Goal: Task Accomplishment & Management: Manage account settings

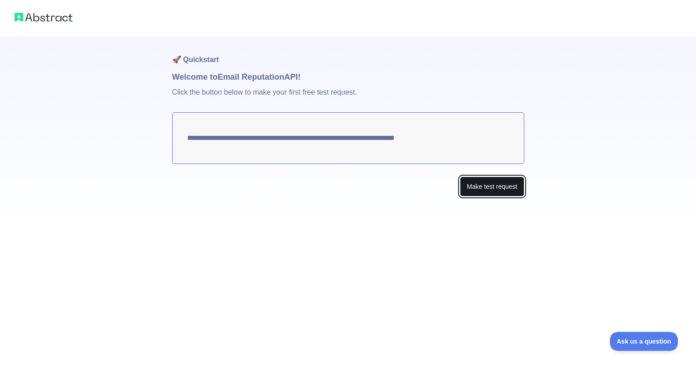
click at [504, 191] on button "Make test request" at bounding box center [492, 187] width 64 height 20
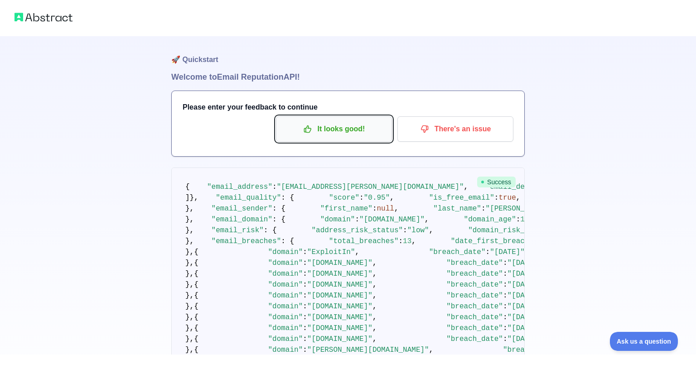
click at [355, 124] on p "It looks good!" at bounding box center [334, 128] width 102 height 15
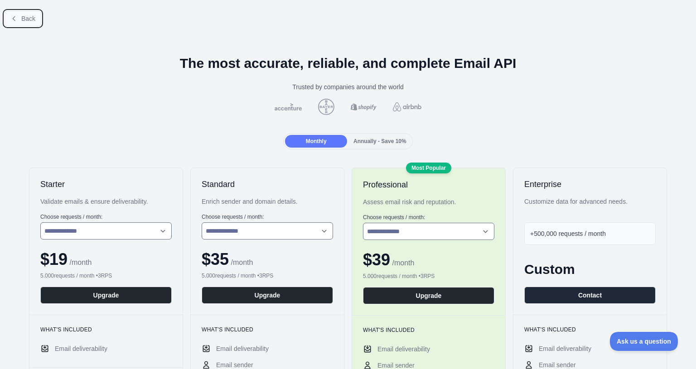
click at [29, 15] on span "Back" at bounding box center [28, 18] width 14 height 7
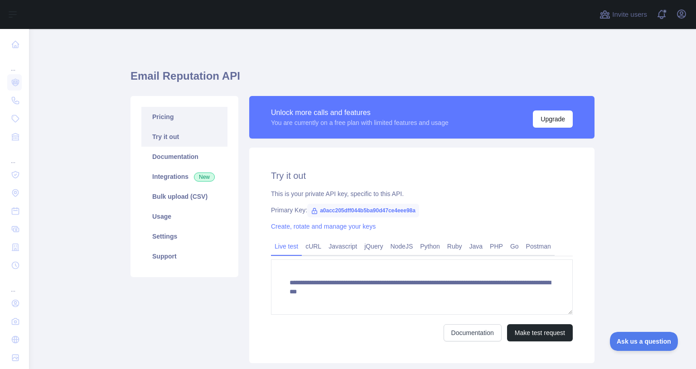
click at [170, 110] on link "Pricing" at bounding box center [184, 117] width 86 height 20
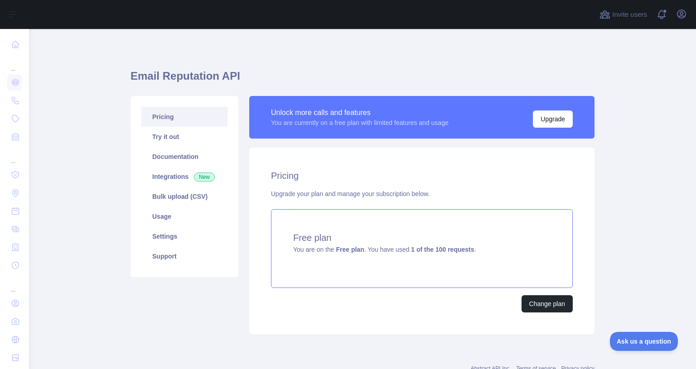
click at [359, 252] on strong "Free plan" at bounding box center [350, 249] width 28 height 7
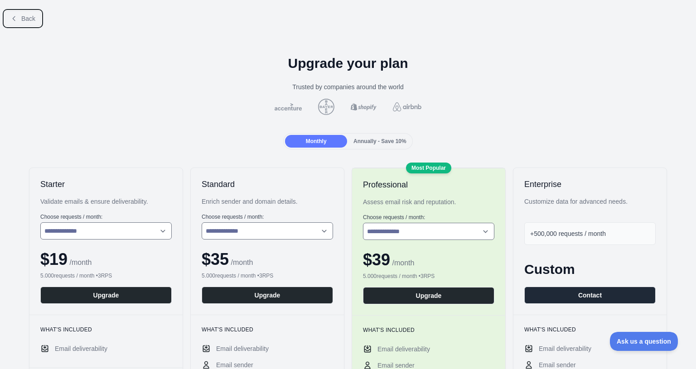
click at [17, 15] on icon at bounding box center [13, 18] width 7 height 7
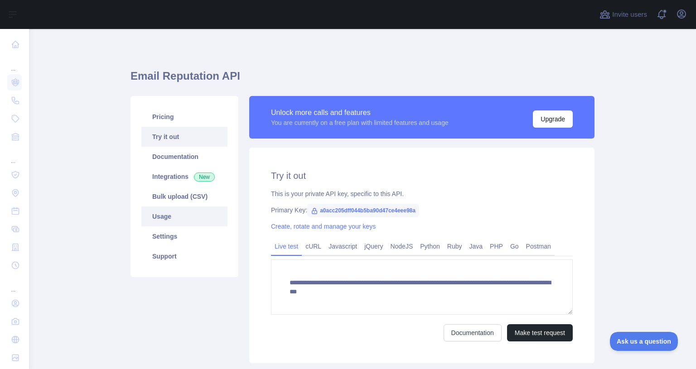
click at [171, 220] on link "Usage" at bounding box center [184, 217] width 86 height 20
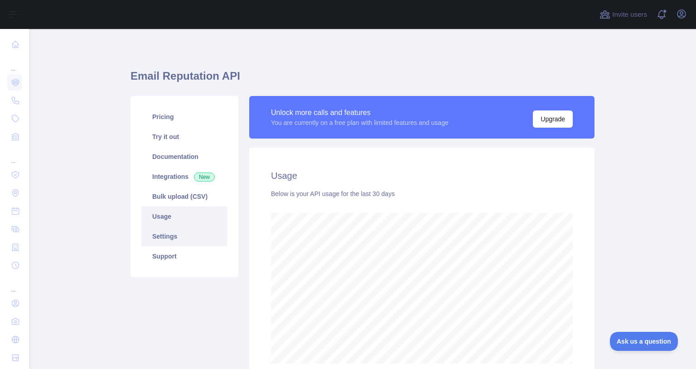
scroll to position [340, 667]
click at [173, 238] on link "Settings" at bounding box center [184, 237] width 86 height 20
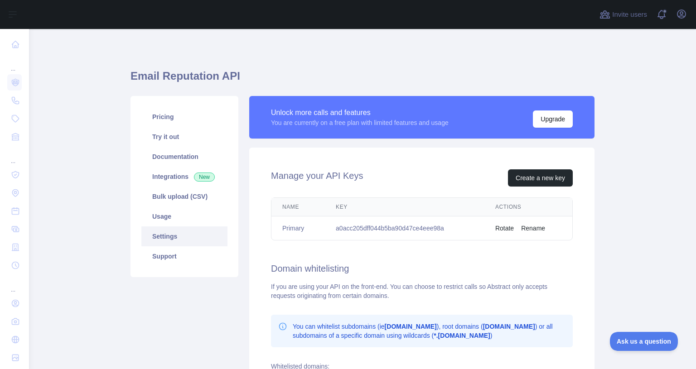
click at [419, 228] on td "a0acc205dff044b5ba90d47ce4eee98a" at bounding box center [405, 229] width 160 height 24
copy td "a0acc205dff044b5ba90d47ce4eee98a"
click at [412, 225] on td "a0acc205dff044b5ba90d47ce4eee98a" at bounding box center [405, 229] width 160 height 24
drag, startPoint x: 285, startPoint y: 227, endPoint x: 296, endPoint y: 211, distance: 19.9
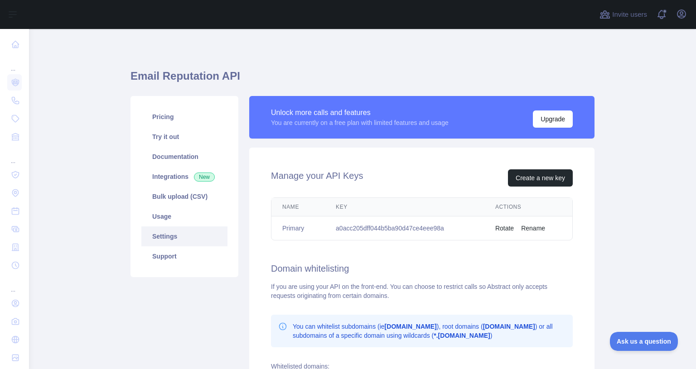
click at [285, 227] on td "Primary" at bounding box center [298, 229] width 53 height 24
click at [313, 162] on div "Manage your API Keys Create a new key Name Key Actions Primary a0acc205dff044b5…" at bounding box center [421, 310] width 345 height 324
click at [536, 177] on button "Create a new key" at bounding box center [540, 178] width 65 height 17
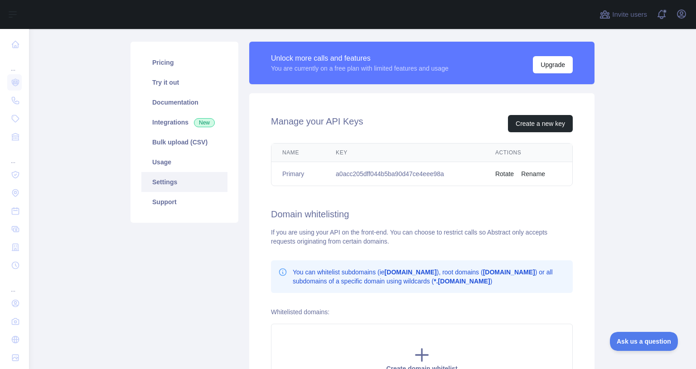
scroll to position [109, 0]
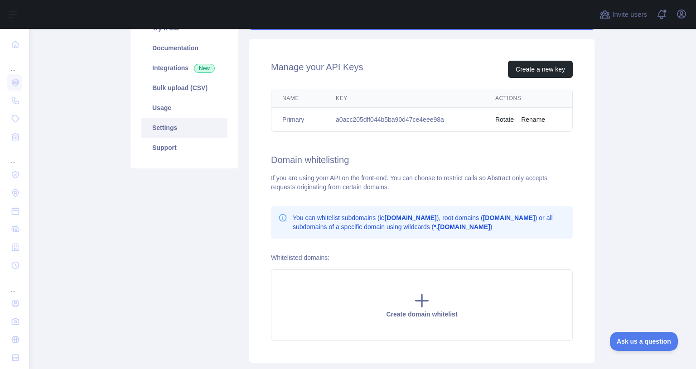
drag, startPoint x: 293, startPoint y: 119, endPoint x: 364, endPoint y: 119, distance: 70.7
click at [295, 119] on td "Primary" at bounding box center [298, 120] width 53 height 24
click at [364, 118] on td "a0acc205dff044b5ba90d47ce4eee98a" at bounding box center [405, 120] width 160 height 24
click at [416, 120] on td "a0acc205dff044b5ba90d47ce4eee98a" at bounding box center [405, 120] width 160 height 24
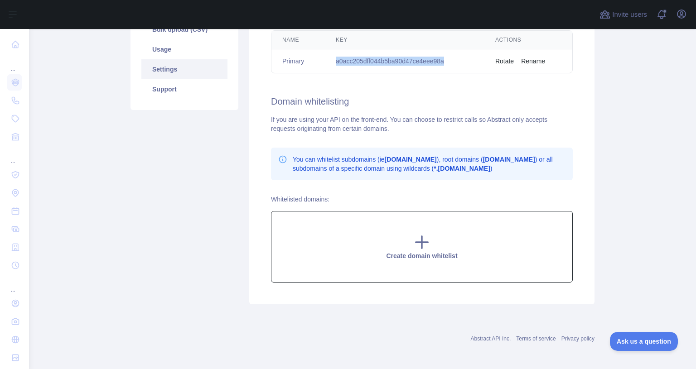
scroll to position [0, 0]
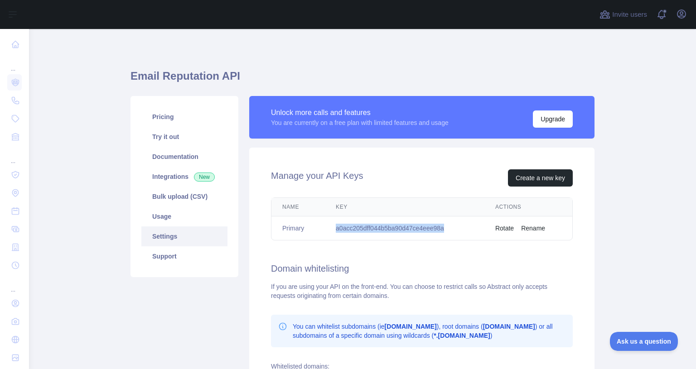
click at [362, 227] on td "a0acc205dff044b5ba90d47ce4eee98a" at bounding box center [405, 229] width 160 height 24
click at [527, 221] on td "Rotate Rename" at bounding box center [529, 229] width 88 height 24
click at [503, 229] on button "Rotate" at bounding box center [504, 228] width 19 height 9
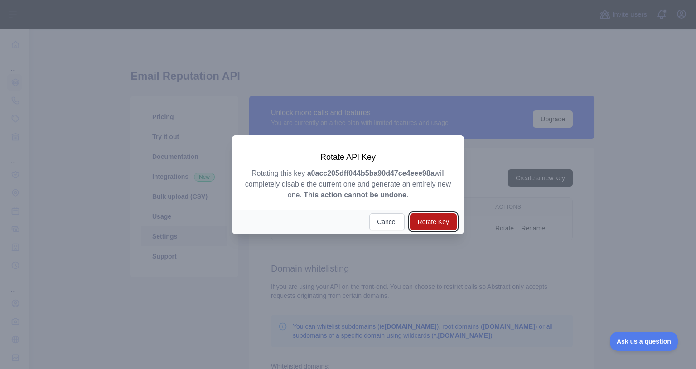
click at [440, 221] on button "Rotate Key" at bounding box center [433, 222] width 47 height 17
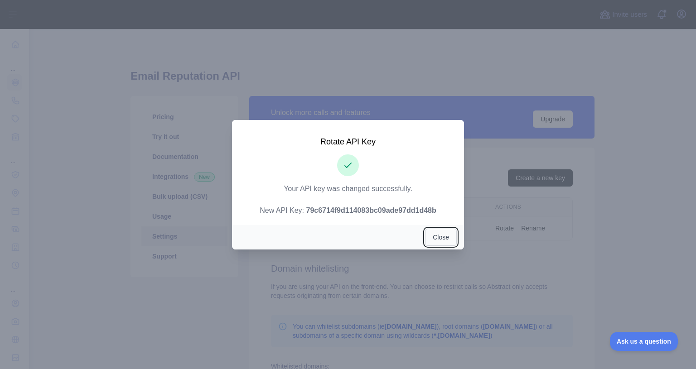
click at [442, 237] on button "Close" at bounding box center [441, 237] width 32 height 17
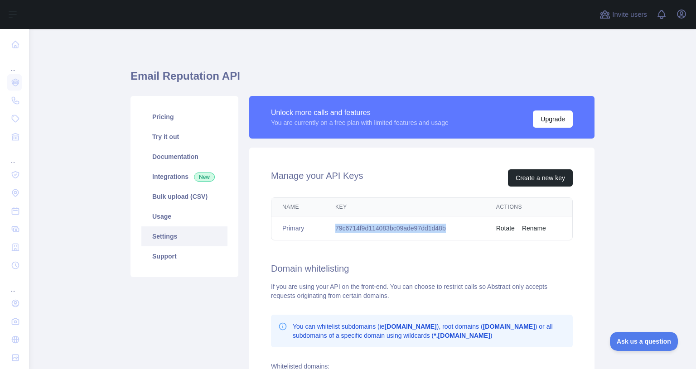
click at [380, 228] on td "79c6714f9d114083bc09ade97dd1d48b" at bounding box center [405, 229] width 161 height 24
copy td "79c6714f9d114083bc09ade97dd1d48b"
click at [552, 180] on button "Create a new key" at bounding box center [540, 178] width 65 height 17
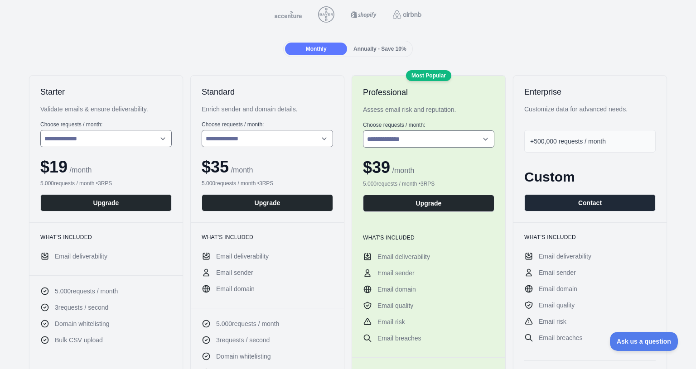
scroll to position [163, 0]
